Goal: Task Accomplishment & Management: Manage account settings

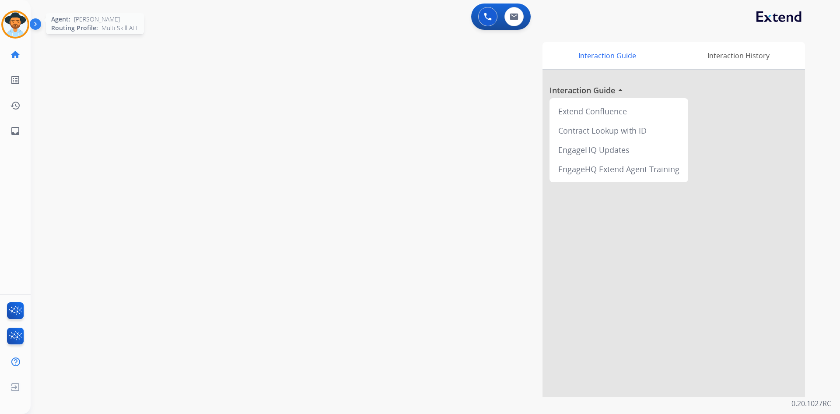
click at [21, 26] on img at bounding box center [15, 24] width 25 height 25
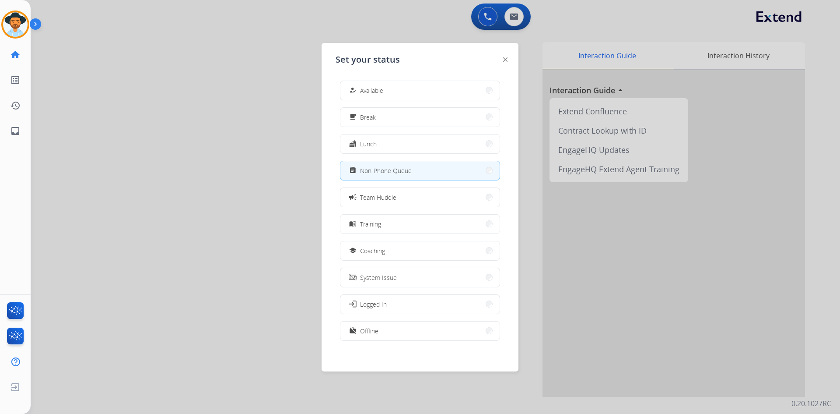
scroll to position [3, 0]
click at [371, 330] on span "Offline" at bounding box center [369, 327] width 18 height 9
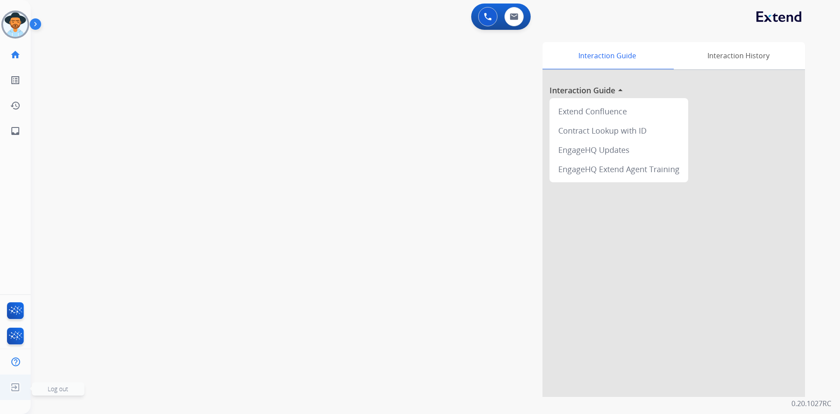
click at [67, 393] on span "Log out" at bounding box center [58, 388] width 53 height 13
